Goal: Transaction & Acquisition: Subscribe to service/newsletter

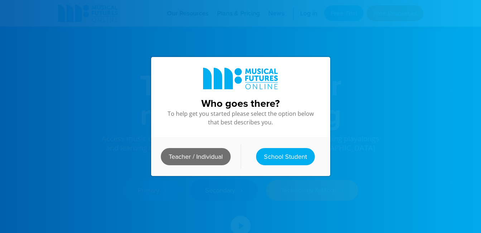
click at [180, 158] on link "Teacher / Individual" at bounding box center [196, 156] width 70 height 17
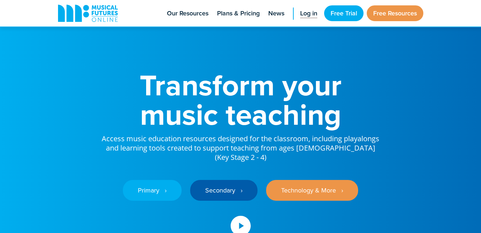
click at [311, 12] on span "Log in" at bounding box center [308, 14] width 17 height 10
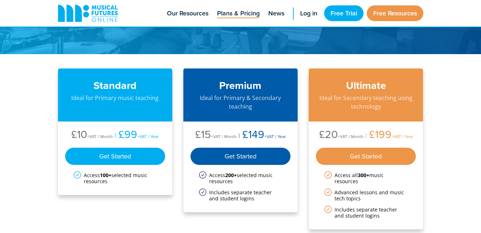
scroll to position [49, 0]
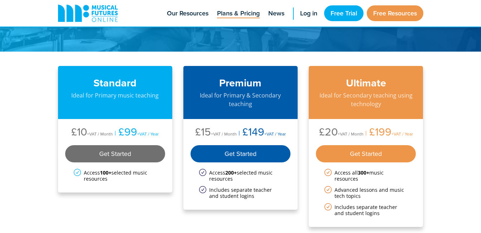
click at [128, 158] on div "Get Started" at bounding box center [115, 153] width 100 height 17
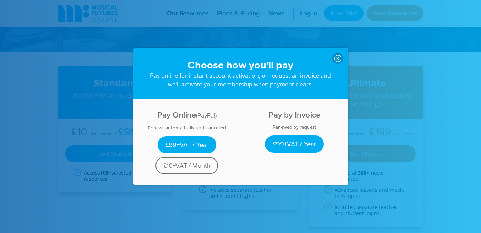
click at [208, 170] on link "£10+VAT / Month" at bounding box center [187, 165] width 63 height 17
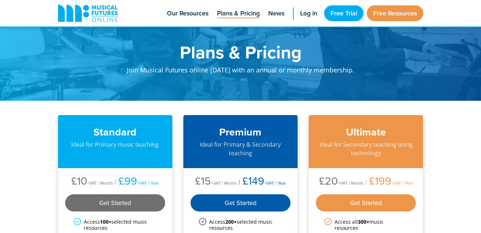
click at [162, 201] on div "Get Started" at bounding box center [115, 202] width 100 height 17
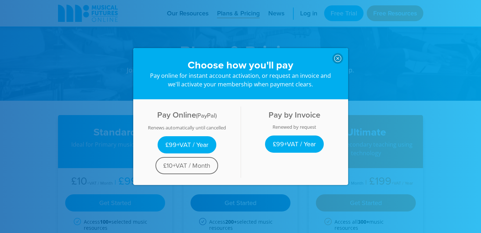
click at [195, 161] on link "£10+VAT / Month" at bounding box center [187, 165] width 63 height 17
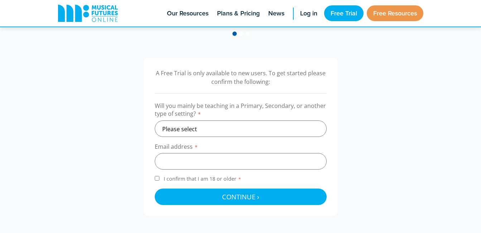
scroll to position [211, 0]
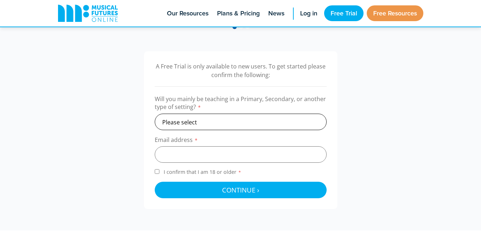
click at [250, 123] on select "Please select Primary Secondary Other" at bounding box center [241, 122] width 172 height 16
select select "primary"
click at [155, 114] on select "Please select Primary Secondary Other" at bounding box center [241, 122] width 172 height 16
click at [214, 153] on input "email" at bounding box center [241, 154] width 172 height 16
type input "rachelpender04@yahoo.com"
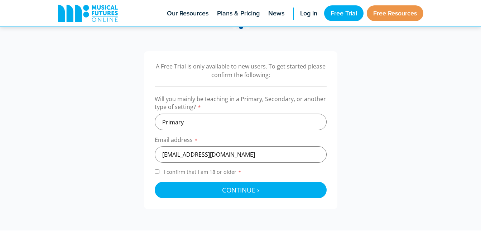
click at [181, 173] on span "I confirm that I am 18 or older *" at bounding box center [202, 171] width 81 height 7
click at [159, 173] on input "I confirm that I am 18 or older *" at bounding box center [157, 171] width 5 height 5
checkbox input "true"
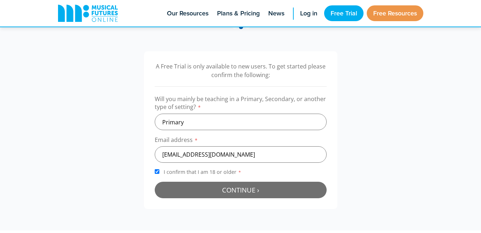
click at [203, 191] on button "Continue › Checking your details..." at bounding box center [241, 190] width 172 height 16
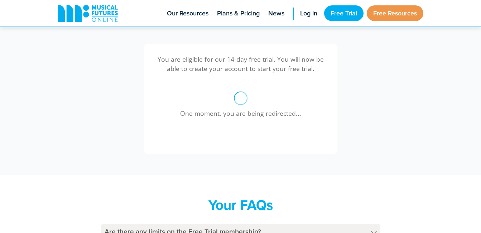
scroll to position [215, 0]
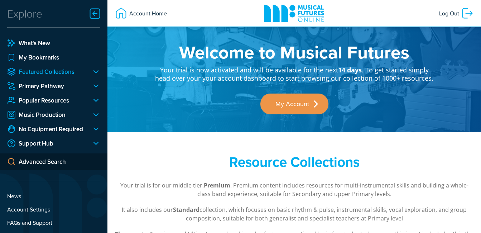
click at [68, 72] on link "Featured Collections" at bounding box center [46, 71] width 79 height 9
